Goal: Information Seeking & Learning: Learn about a topic

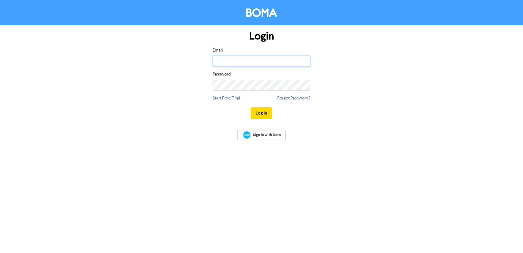
click at [285, 62] on input "email" at bounding box center [262, 61] width 98 height 11
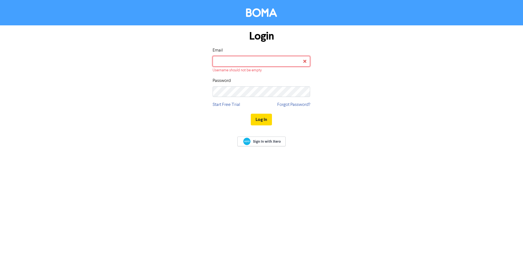
type input "jennifer@weinbergpartners.com"
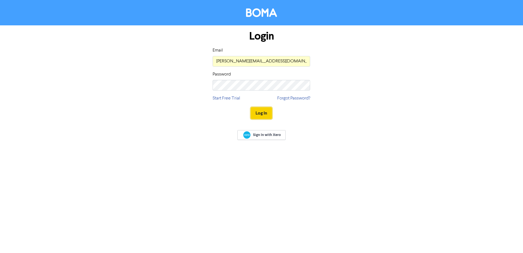
click at [264, 114] on button "Log In" at bounding box center [261, 113] width 21 height 12
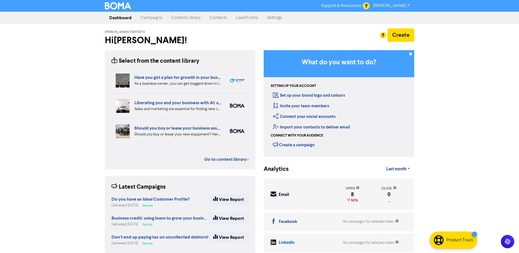
click at [158, 19] on link "Campaigns" at bounding box center [151, 17] width 31 height 11
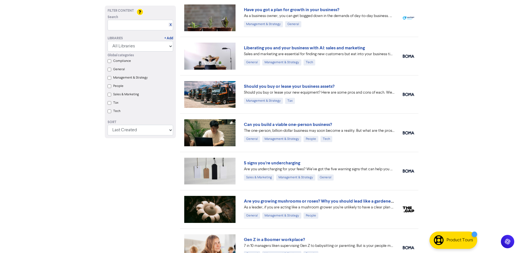
scroll to position [42, 0]
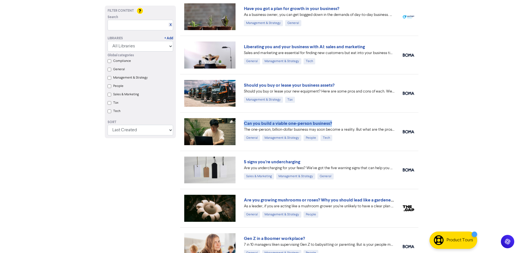
drag, startPoint x: 336, startPoint y: 123, endPoint x: 241, endPoint y: 124, distance: 95.1
click at [241, 124] on div "Can you build a viable one-person business? The one-person, billion-dollar busi…" at bounding box center [319, 131] width 159 height 23
copy link "Can you build a viable one-person business?"
click at [431, 121] on div "Support & Resources Video Tutorials FAQ & Guides Marketing Education [PERSON_NA…" at bounding box center [259, 84] width 519 height 253
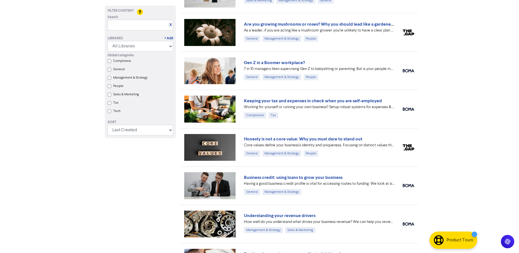
scroll to position [219, 0]
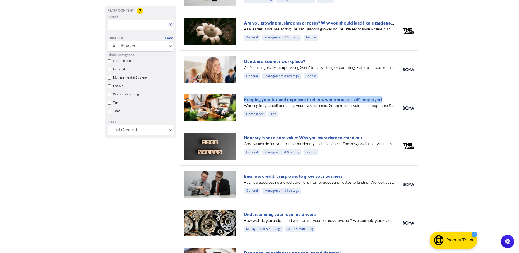
drag, startPoint x: 387, startPoint y: 99, endPoint x: 241, endPoint y: 99, distance: 145.8
click at [241, 99] on div "Keeping your tax and expenses in check when you are self-employed Working for y…" at bounding box center [319, 107] width 159 height 23
copy link "Keeping your tax and expenses in check when you are self-employed"
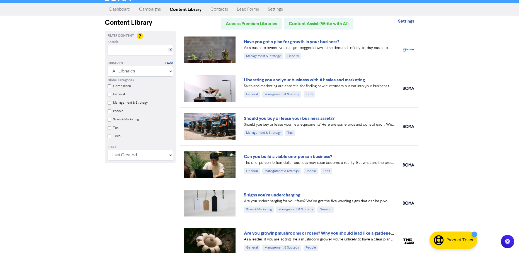
scroll to position [7, 0]
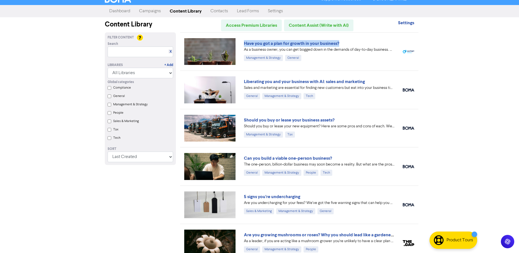
drag, startPoint x: 346, startPoint y: 43, endPoint x: 243, endPoint y: 43, distance: 102.6
click at [243, 43] on div "Have you got a plan for growth in your business? As a business owner, you can g…" at bounding box center [319, 51] width 159 height 23
copy link "Have you got a plan for growth in your business?"
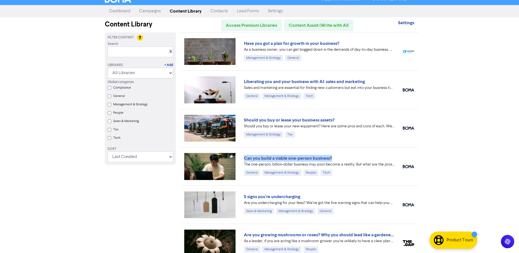
drag, startPoint x: 333, startPoint y: 157, endPoint x: 241, endPoint y: 155, distance: 92.3
click at [241, 155] on div "Can you build a viable one-person business? The one-person, billion-dollar busi…" at bounding box center [319, 166] width 159 height 23
copy link "Can you build a viable one-person business?"
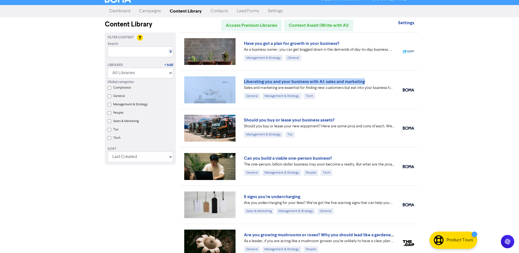
drag, startPoint x: 375, startPoint y: 82, endPoint x: 236, endPoint y: 78, distance: 139.5
click at [236, 78] on div "Liberating you and your business with AI: sales and marketing Sales and marketi…" at bounding box center [299, 90] width 238 height 38
copy div "Liberating you and your business with AI: sales and marketing"
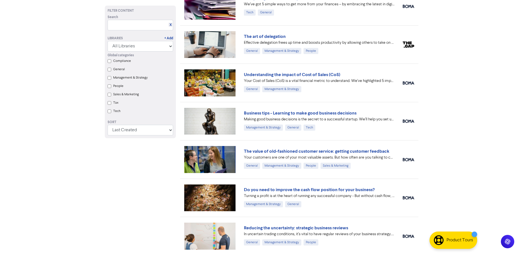
scroll to position [675, 0]
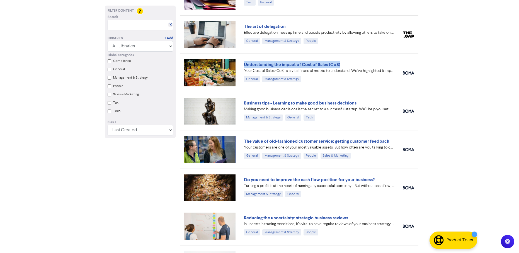
drag, startPoint x: 344, startPoint y: 64, endPoint x: 241, endPoint y: 60, distance: 102.4
click at [241, 60] on div "Understanding the impact of Cost of Sales (CoS) Your Cost of Sales (CoS) is a v…" at bounding box center [299, 73] width 238 height 38
copy link "Understanding the impact of Cost of Sales (CoS)"
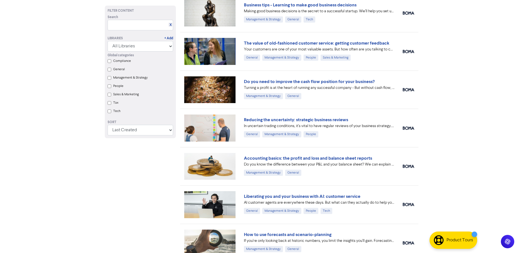
scroll to position [796, 0]
